Goal: Task Accomplishment & Management: Manage account settings

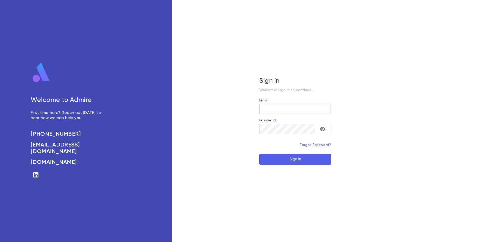
type input "**********"
click at [299, 162] on button "Sign In" at bounding box center [295, 159] width 72 height 11
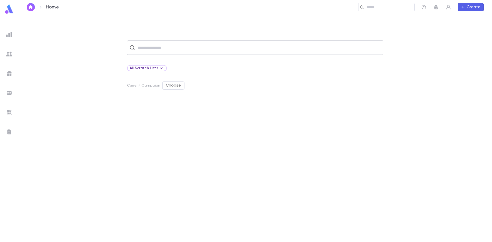
click at [176, 52] on input "text" at bounding box center [258, 48] width 245 height 10
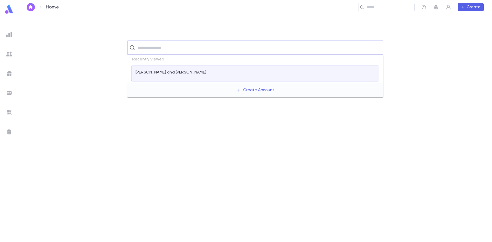
click at [176, 45] on input "text" at bounding box center [258, 48] width 245 height 10
click at [170, 51] on input "text" at bounding box center [258, 48] width 245 height 10
click at [258, 54] on div "​" at bounding box center [255, 47] width 256 height 14
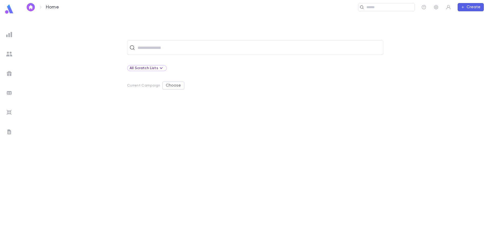
click at [223, 30] on div "​ All Scratch Lists Current Campaign Choose" at bounding box center [254, 127] width 473 height 227
drag, startPoint x: 392, startPoint y: 63, endPoint x: 383, endPoint y: 65, distance: 9.3
click at [392, 63] on div "​ All Scratch Lists Current Campaign Choose" at bounding box center [255, 140] width 457 height 201
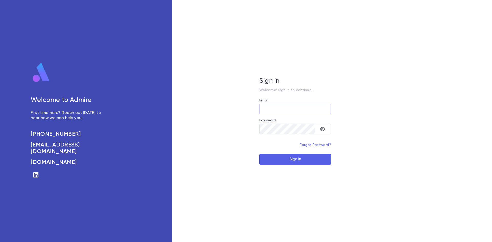
type input "**********"
click at [298, 159] on button "Sign In" at bounding box center [295, 159] width 72 height 11
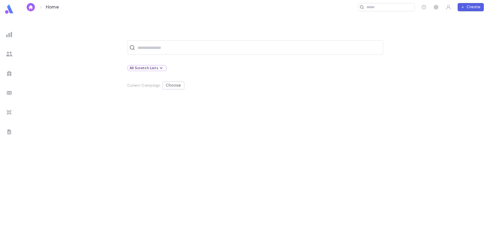
click at [434, 7] on icon "button" at bounding box center [435, 7] width 5 height 5
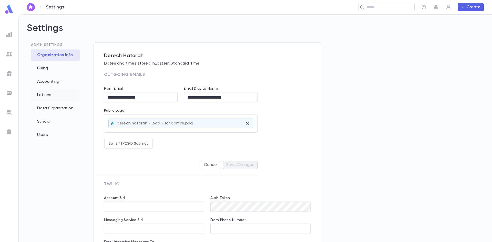
click at [40, 96] on div "Letters" at bounding box center [55, 94] width 49 height 11
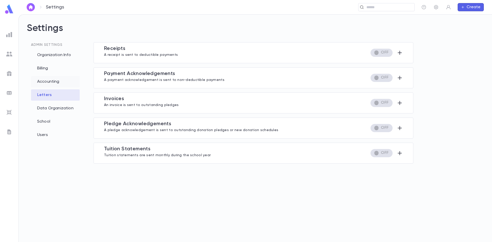
click at [53, 78] on div "Accounting" at bounding box center [55, 81] width 49 height 11
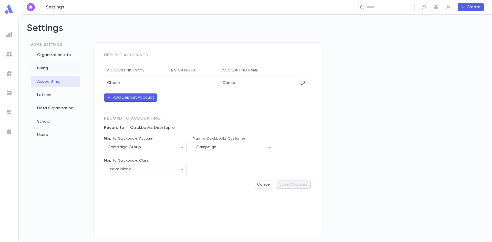
click at [48, 68] on div "Billing" at bounding box center [55, 68] width 49 height 11
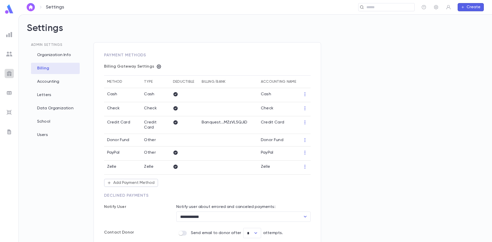
click at [7, 71] on img at bounding box center [9, 73] width 6 height 6
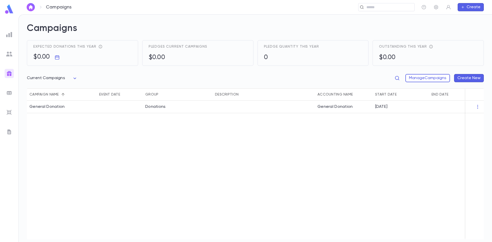
click at [11, 32] on img at bounding box center [9, 35] width 6 height 6
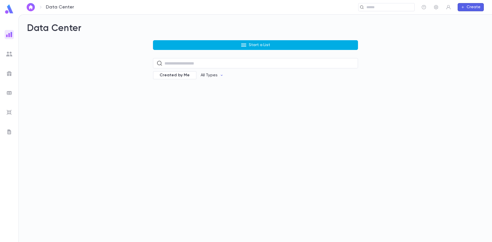
click at [186, 44] on button "Start a List" at bounding box center [255, 45] width 205 height 10
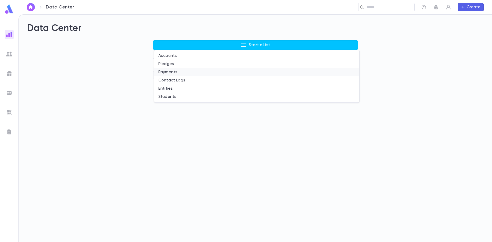
click at [166, 72] on li "Payments" at bounding box center [256, 72] width 205 height 8
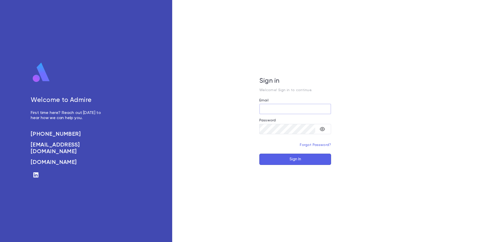
click at [331, 109] on div at bounding box center [331, 109] width 0 height 0
type input "**********"
click at [300, 163] on button "Sign In" at bounding box center [295, 159] width 72 height 11
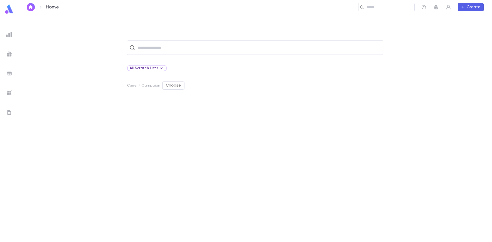
click at [9, 31] on div at bounding box center [9, 34] width 9 height 9
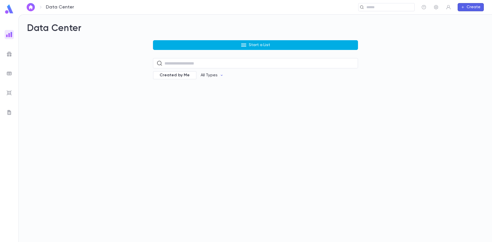
click at [206, 48] on button "Start a List" at bounding box center [255, 45] width 205 height 10
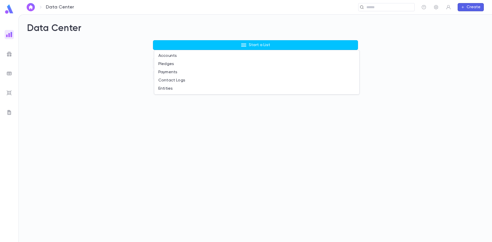
click at [50, 68] on div at bounding box center [246, 121] width 492 height 242
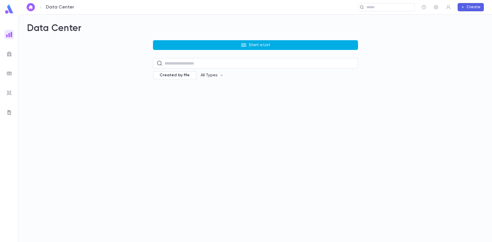
click at [231, 45] on button "Start a List" at bounding box center [255, 45] width 205 height 10
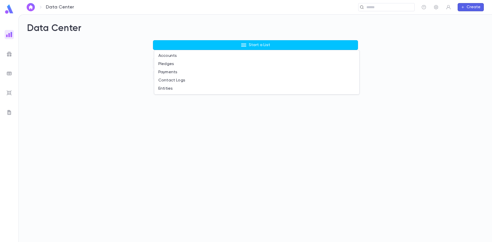
click at [94, 127] on div at bounding box center [246, 121] width 492 height 242
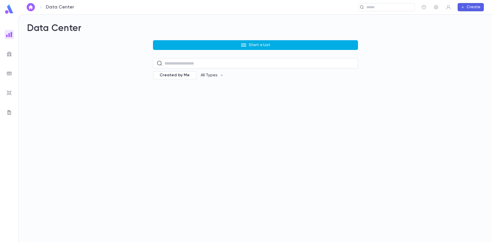
click at [194, 42] on button "Start a List" at bounding box center [255, 45] width 205 height 10
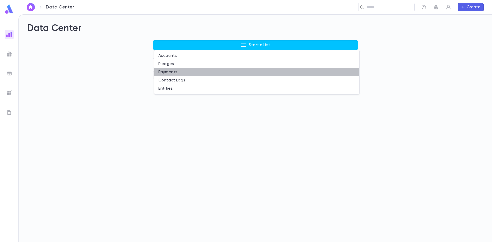
click at [164, 72] on li "Payments" at bounding box center [256, 72] width 205 height 8
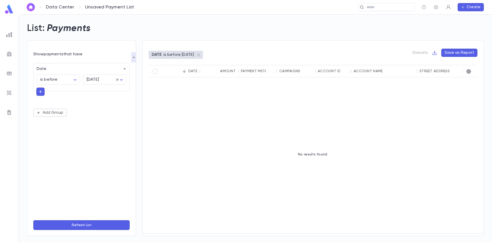
click at [447, 5] on icon "button" at bounding box center [448, 7] width 5 height 5
click at [64, 9] on div at bounding box center [246, 121] width 492 height 242
click at [64, 6] on link "Data Center" at bounding box center [60, 7] width 28 height 6
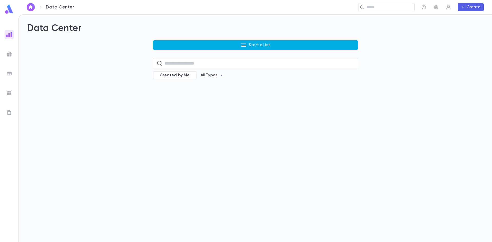
click at [198, 40] on button "Start a List" at bounding box center [255, 45] width 205 height 10
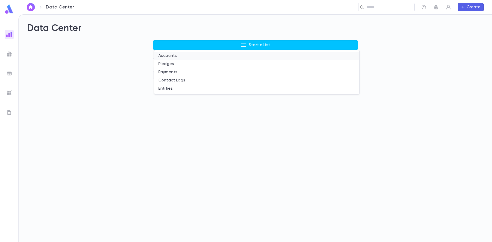
click at [173, 56] on li "Accounts" at bounding box center [256, 56] width 205 height 8
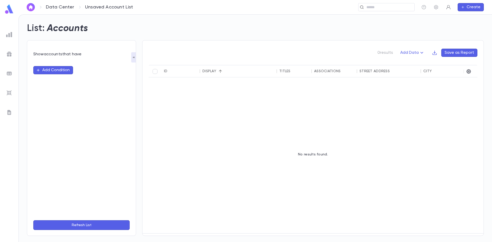
click at [449, 7] on icon "button" at bounding box center [448, 7] width 4 height 4
click at [453, 27] on link "Log out" at bounding box center [456, 25] width 23 height 8
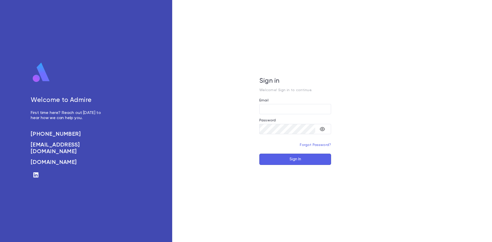
type input "**********"
